Goal: Contribute content

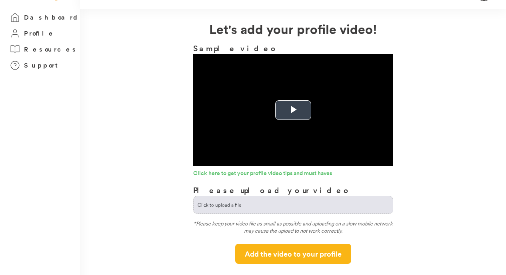
scroll to position [26, 0]
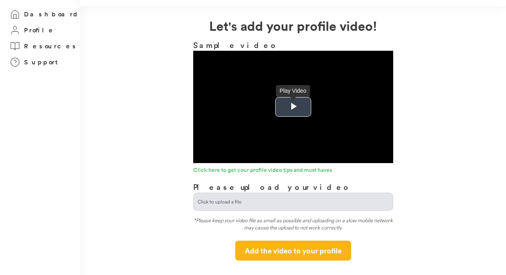
click at [293, 107] on span "Video Player" at bounding box center [293, 107] width 0 height 0
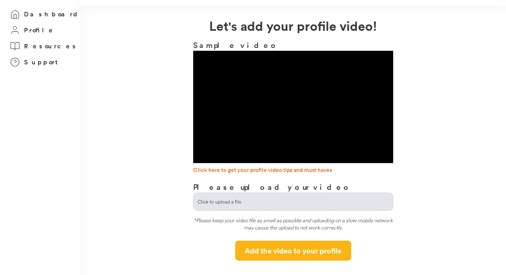
click at [249, 169] on link "Click here to get your profile video tips and must haves" at bounding box center [293, 171] width 200 height 8
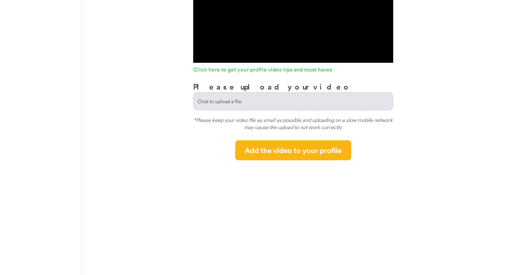
scroll to position [126, 0]
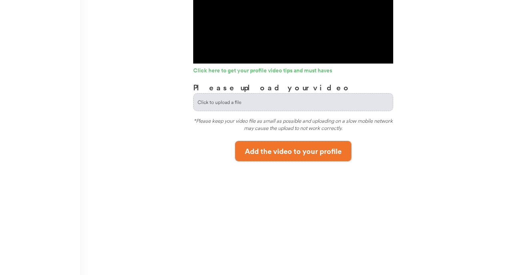
click at [304, 154] on button "Add the video to your profile" at bounding box center [293, 151] width 116 height 20
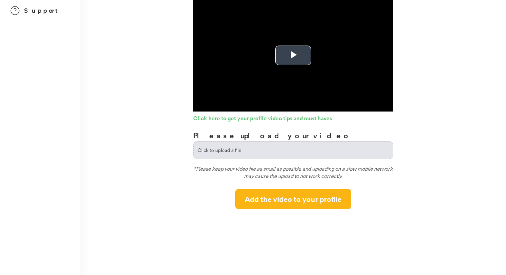
scroll to position [111, 0]
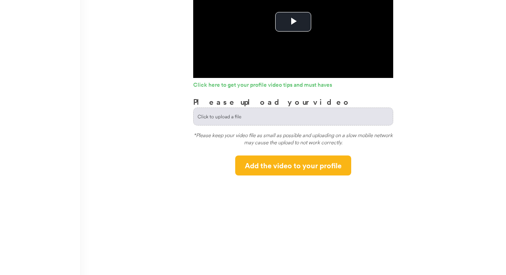
click at [299, 118] on input "file" at bounding box center [292, 116] width 199 height 17
click at [273, 114] on input "file" at bounding box center [292, 116] width 199 height 17
type input "**********"
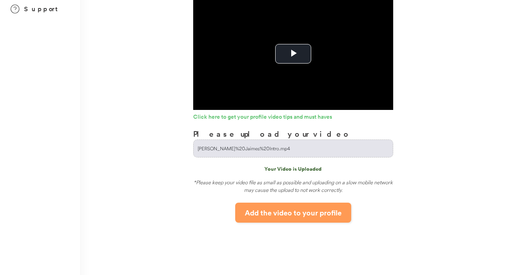
scroll to position [82, 0]
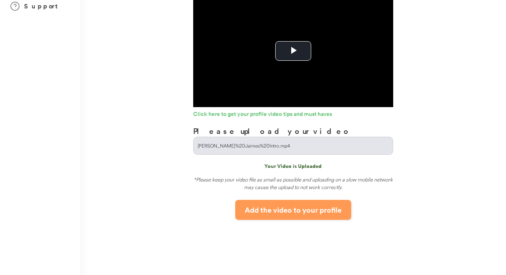
click at [298, 201] on button "Add the video to your profile" at bounding box center [293, 210] width 116 height 20
